Goal: Obtain resource: Obtain resource

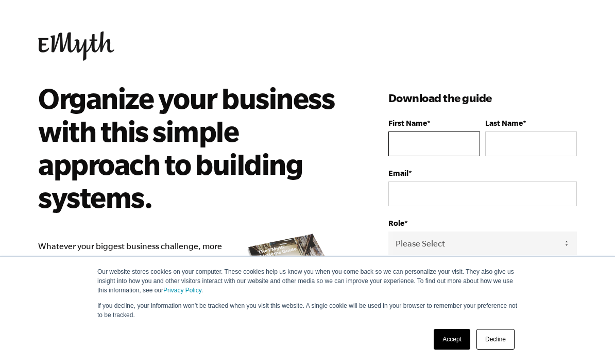
click at [454, 143] on input "First Name *" at bounding box center [434, 143] width 92 height 25
type input "[EMAIL_ADDRESS][DOMAIN_NAME]"
type input "Young"
type input "[PERSON_NAME]"
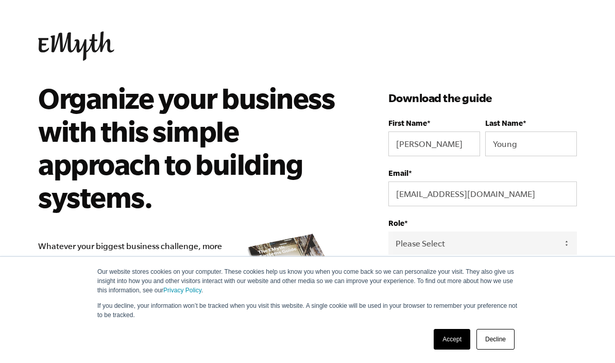
click at [452, 345] on link "Accept" at bounding box center [452, 339] width 37 height 21
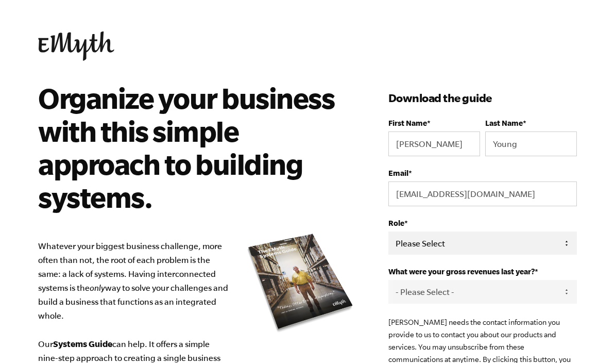
click at [557, 241] on select "Please Select Owner Partner / Co-Owner Executive Employee / Other" at bounding box center [482, 242] width 189 height 23
select select "Owner"
click at [516, 296] on select "- Please Select - 0-75K 76-150K 151-275K 276-500K 501-750K 751-1M 1-2.5M 2.5-5M…" at bounding box center [482, 291] width 189 height 23
select select "0-75K"
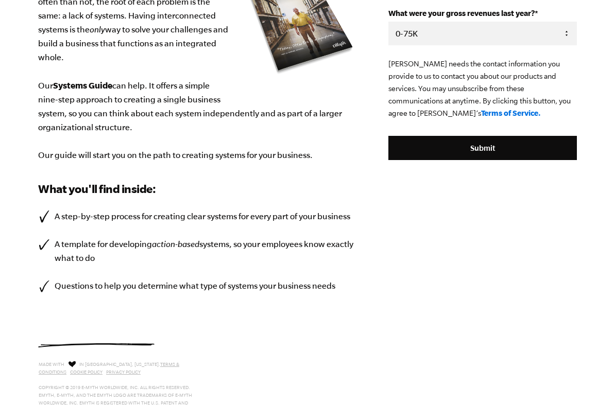
scroll to position [266, 0]
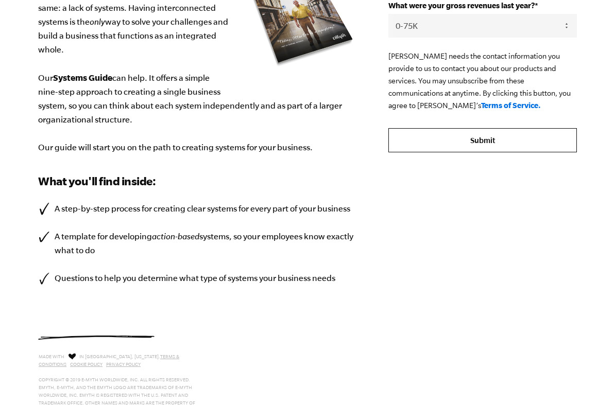
click at [516, 147] on input "Submit" at bounding box center [482, 140] width 189 height 25
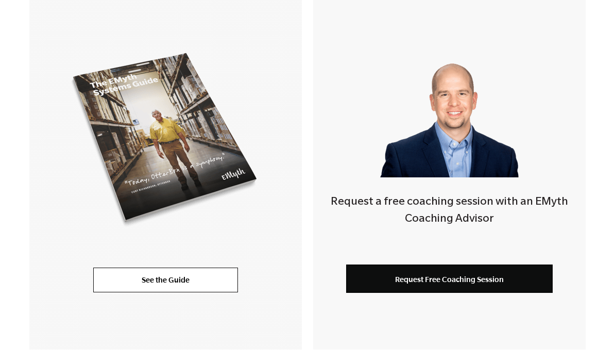
scroll to position [233, 0]
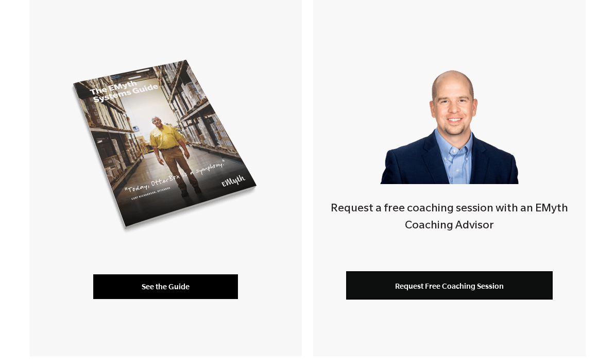
click at [108, 294] on link "See the Guide" at bounding box center [165, 287] width 145 height 25
